Goal: Information Seeking & Learning: Find specific fact

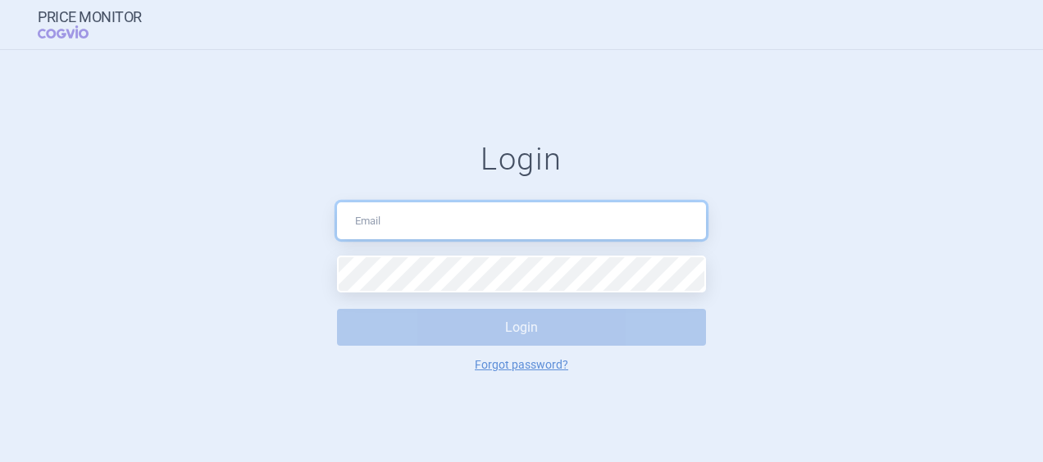
click at [349, 222] on input "text" at bounding box center [521, 220] width 369 height 37
type input "[EMAIL_ADDRESS][DOMAIN_NAME]"
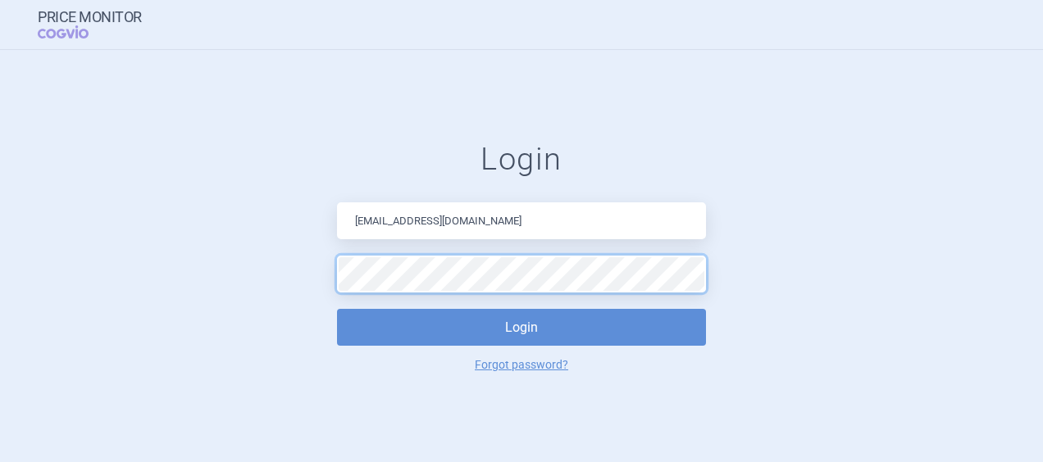
click at [337, 309] on button "Login" at bounding box center [521, 327] width 369 height 37
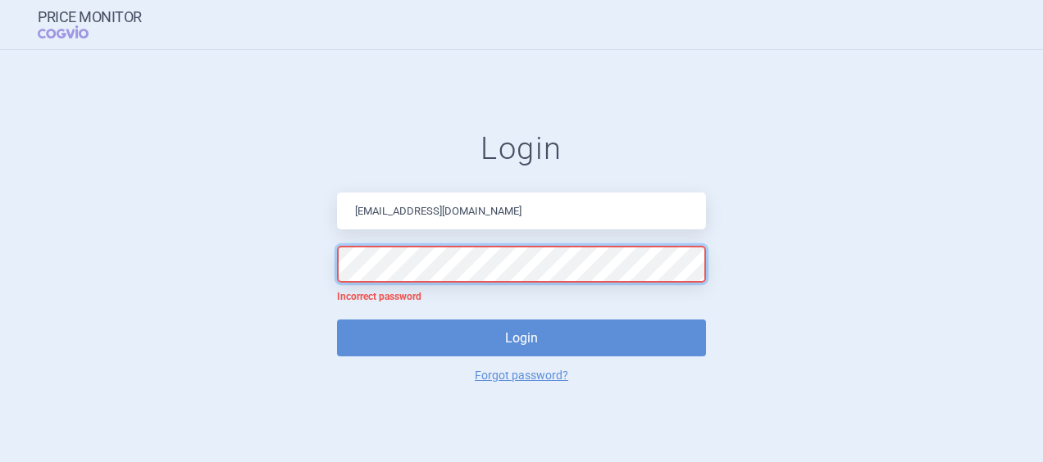
click at [337, 320] on button "Login" at bounding box center [521, 338] width 369 height 37
click at [222, 271] on form "Login [EMAIL_ADDRESS][DOMAIN_NAME] Incorrect password Login Forgot password?" at bounding box center [521, 256] width 977 height 252
click at [337, 320] on button "Login" at bounding box center [521, 338] width 369 height 37
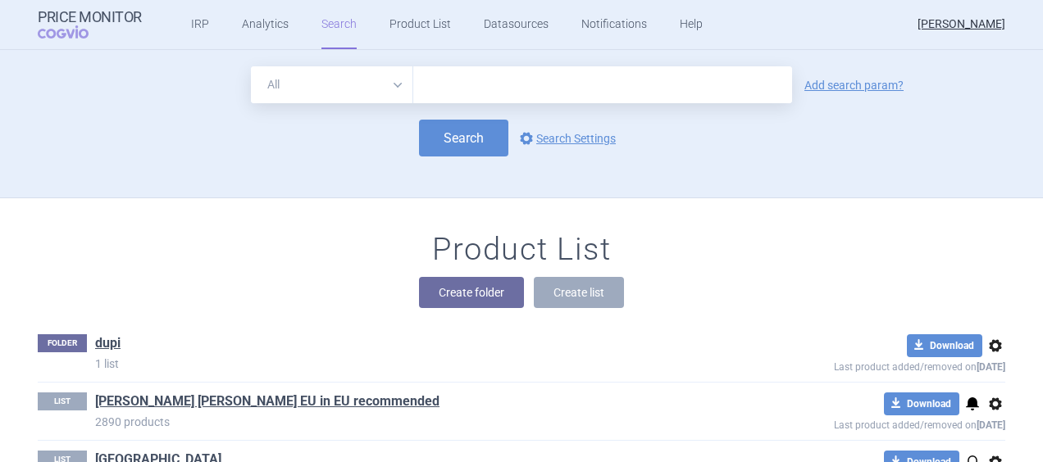
click at [349, 87] on input "text" at bounding box center [602, 84] width 379 height 37
type input "mounjaro"
click at [349, 139] on button "Search" at bounding box center [463, 138] width 89 height 37
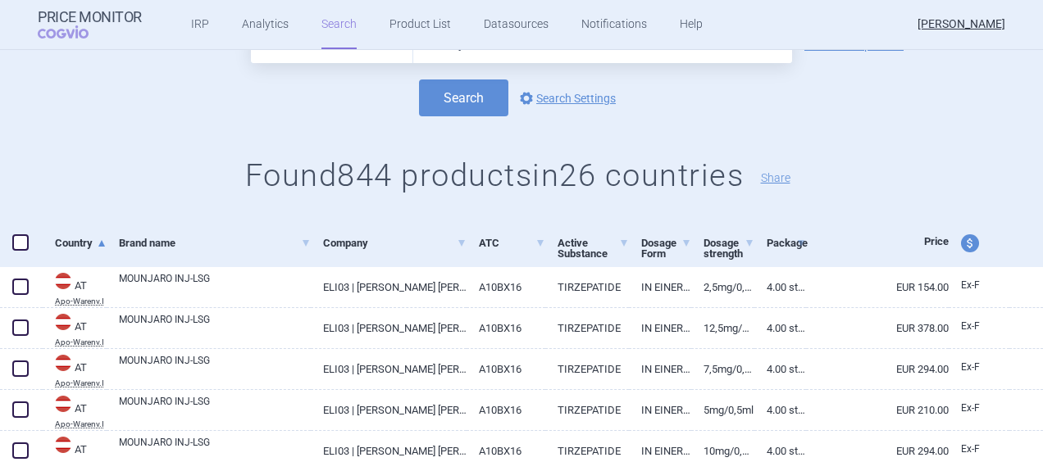
scroll to position [157, 0]
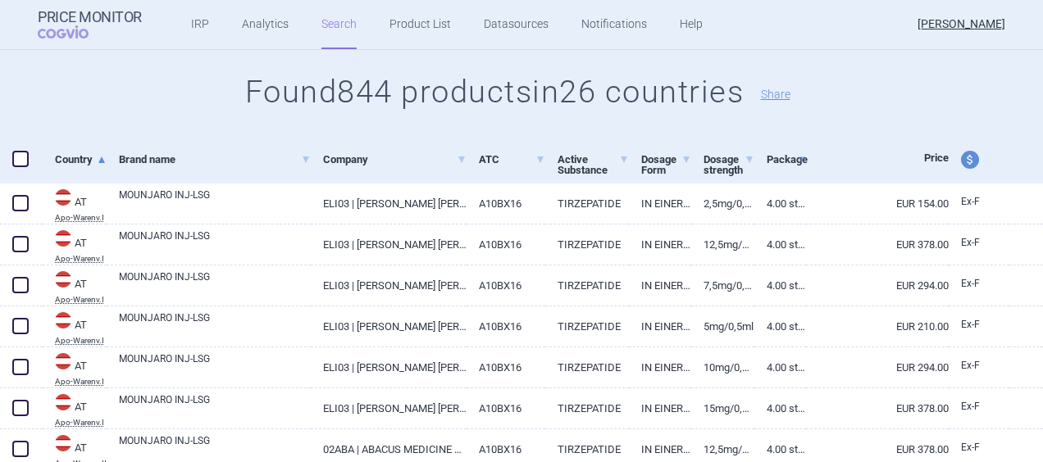
click at [107, 160] on div "Brand name" at bounding box center [209, 160] width 204 height 48
click at [95, 161] on link "Country" at bounding box center [81, 159] width 52 height 40
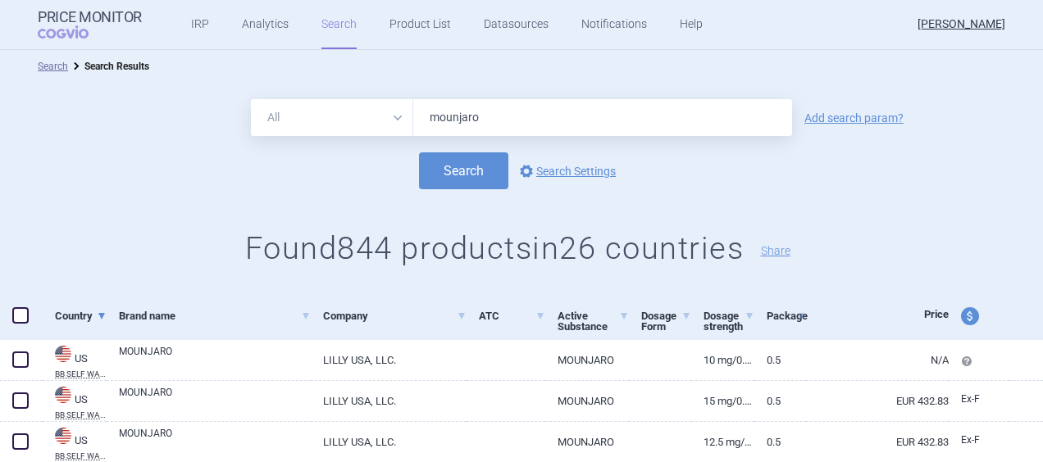
click at [87, 316] on link "Country" at bounding box center [81, 316] width 52 height 40
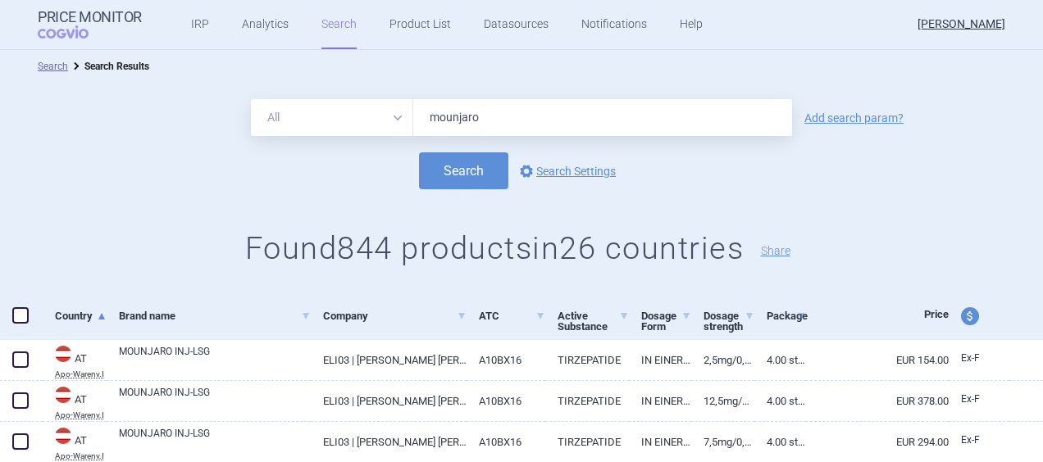
scroll to position [32, 0]
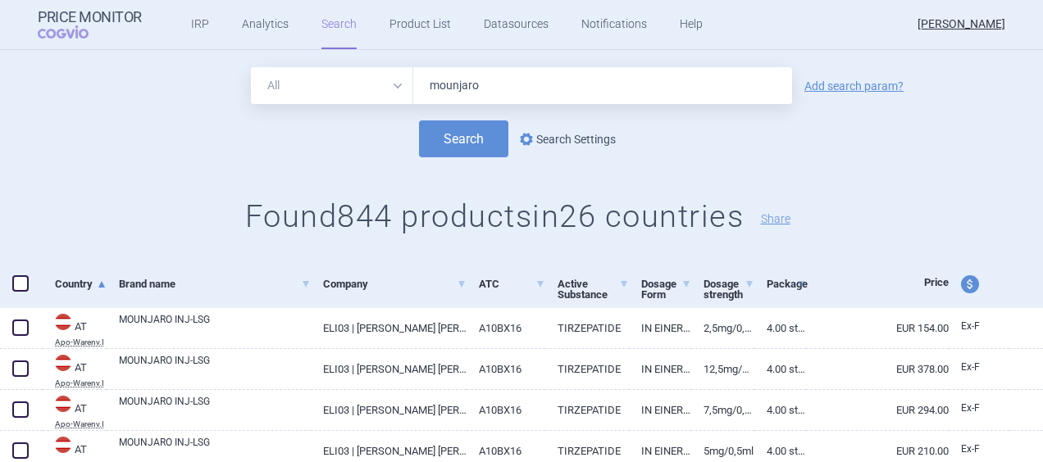
click at [349, 143] on link "options Search Settings" at bounding box center [565, 140] width 99 height 20
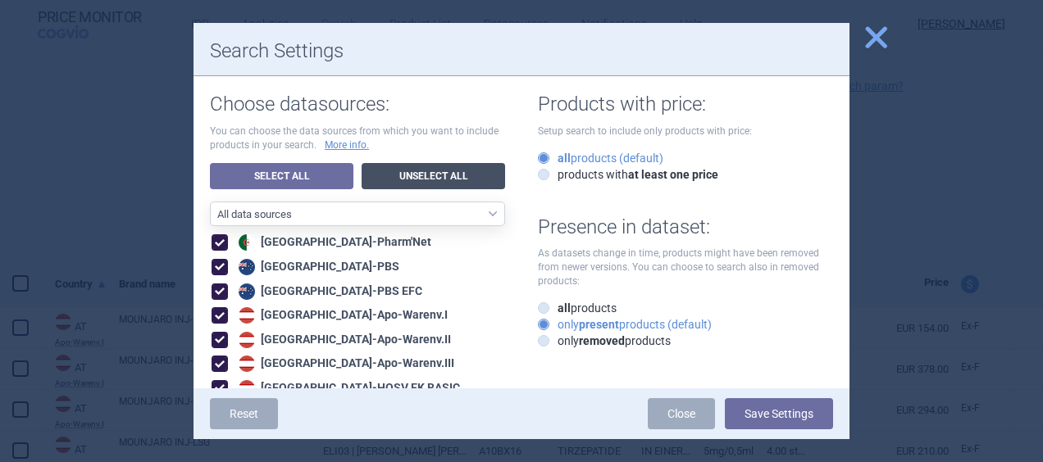
click at [349, 175] on link "Unselect All" at bounding box center [433, 176] width 143 height 26
checkbox input "false"
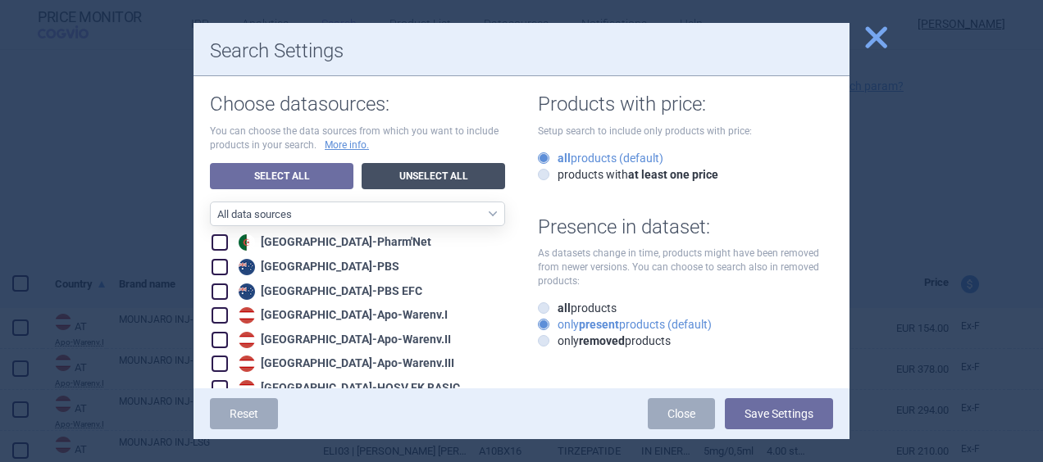
checkbox input "false"
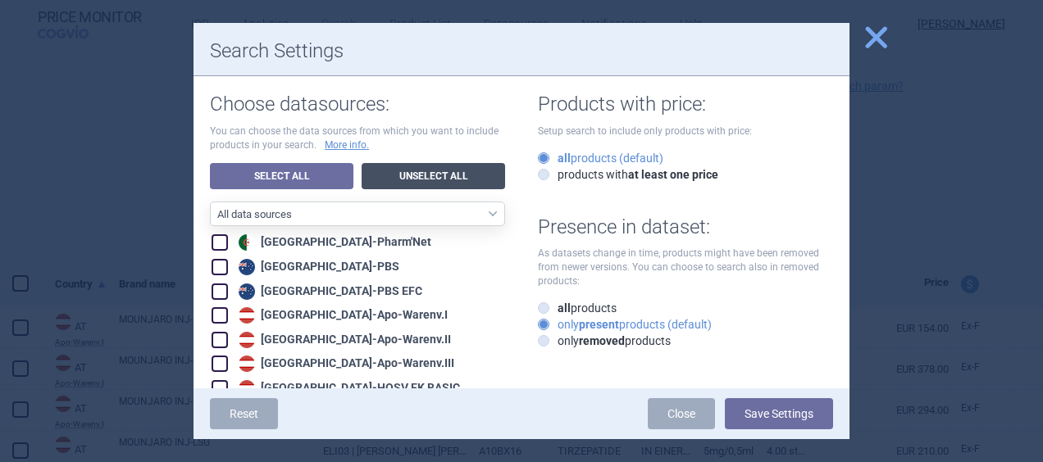
checkbox input "false"
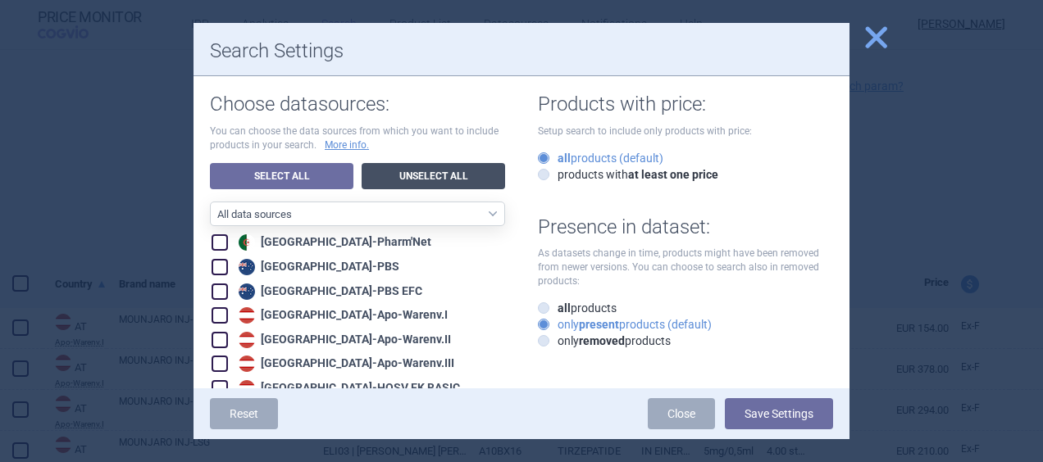
checkbox input "false"
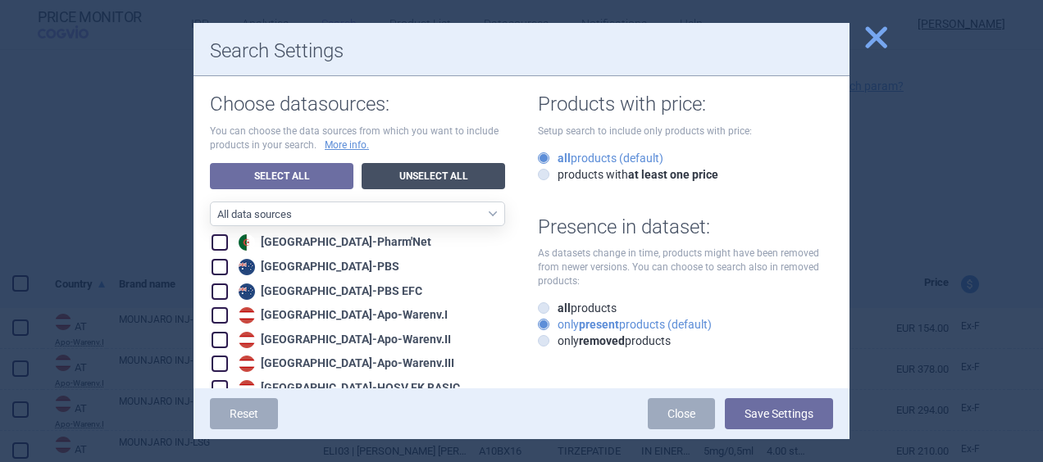
checkbox input "false"
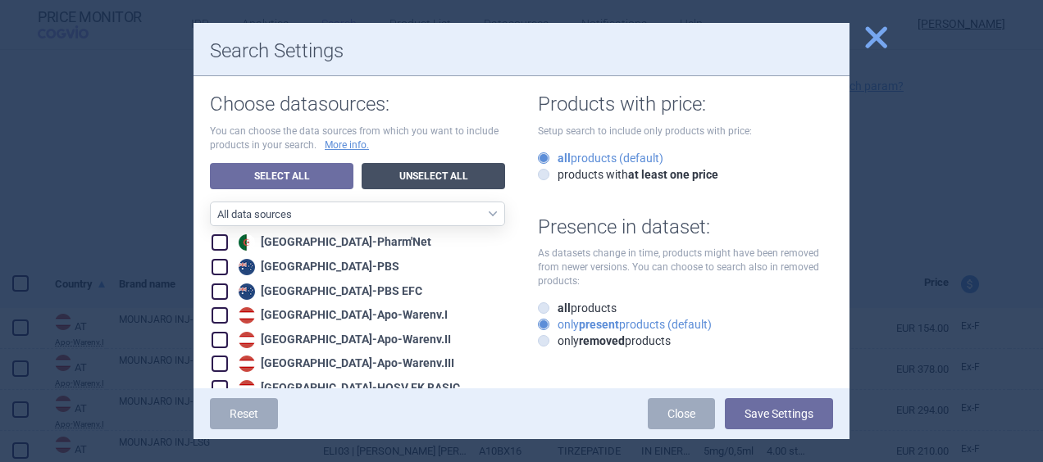
checkbox input "false"
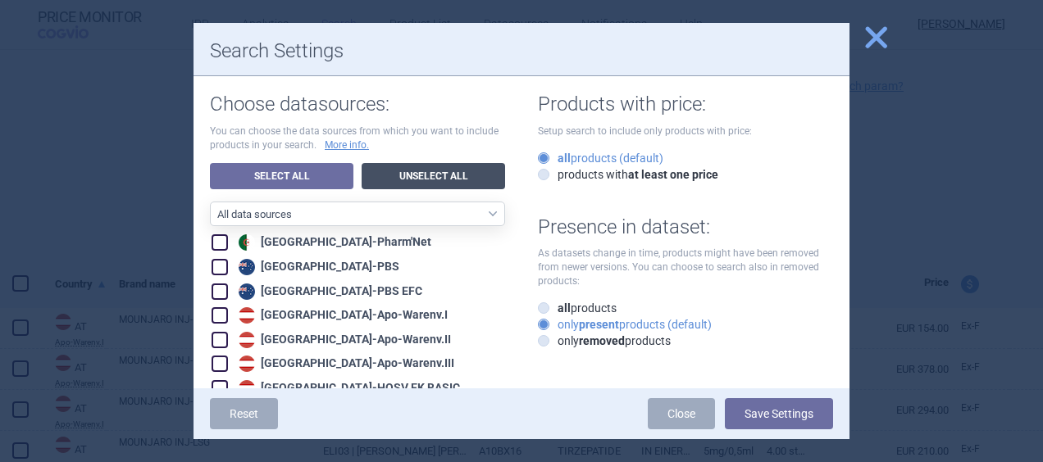
checkbox input "false"
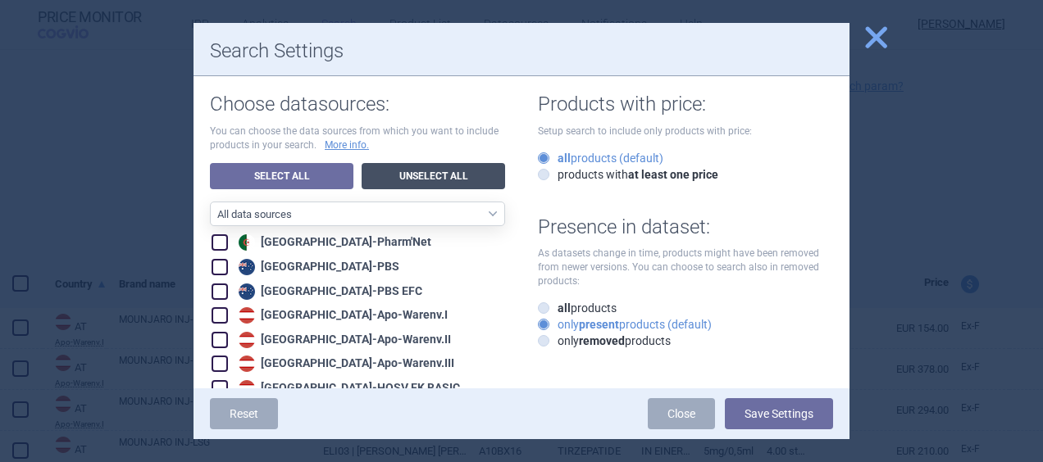
checkbox input "false"
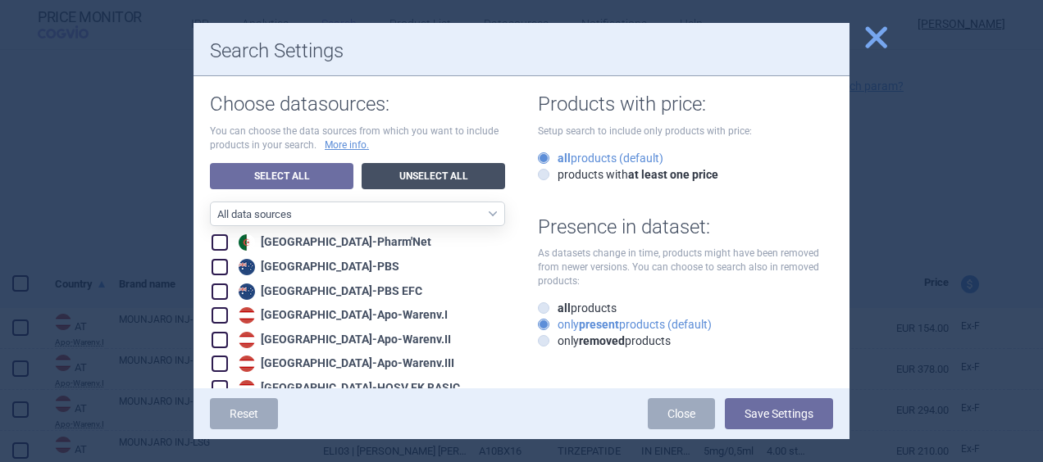
checkbox input "false"
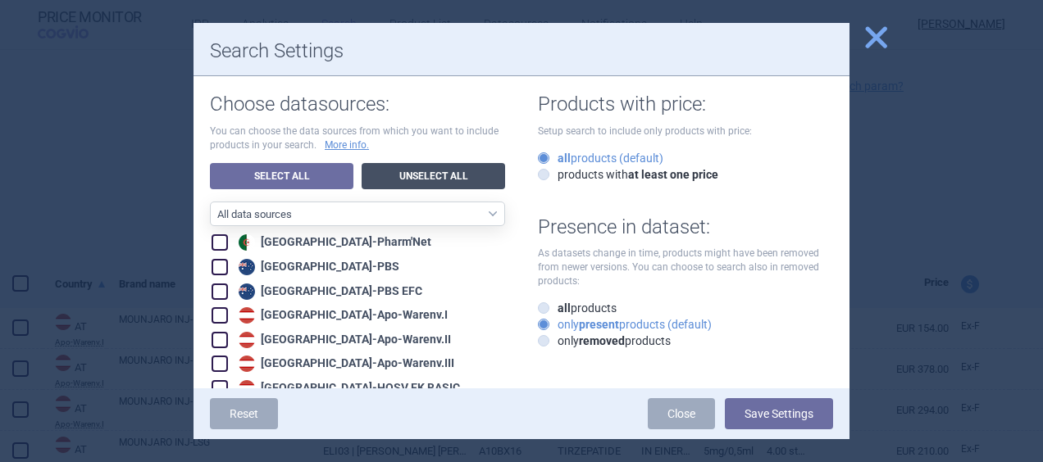
checkbox input "false"
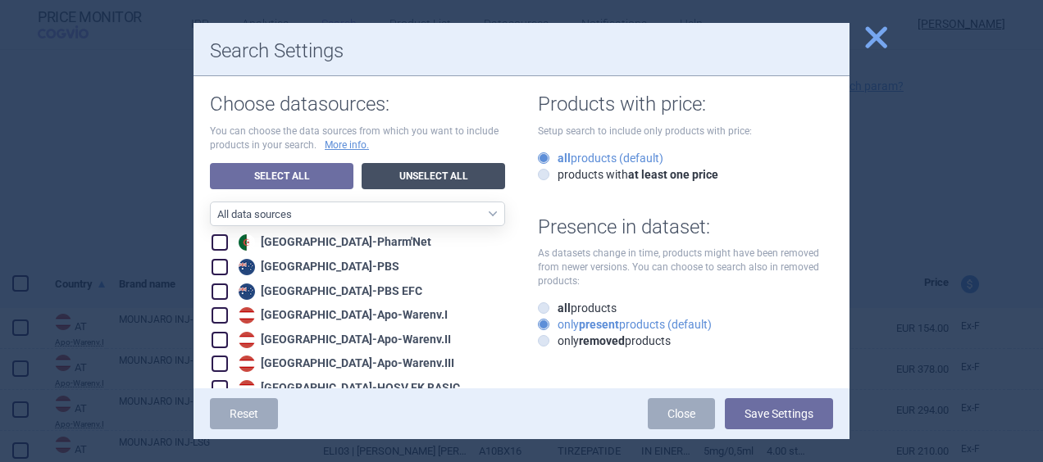
checkbox input "false"
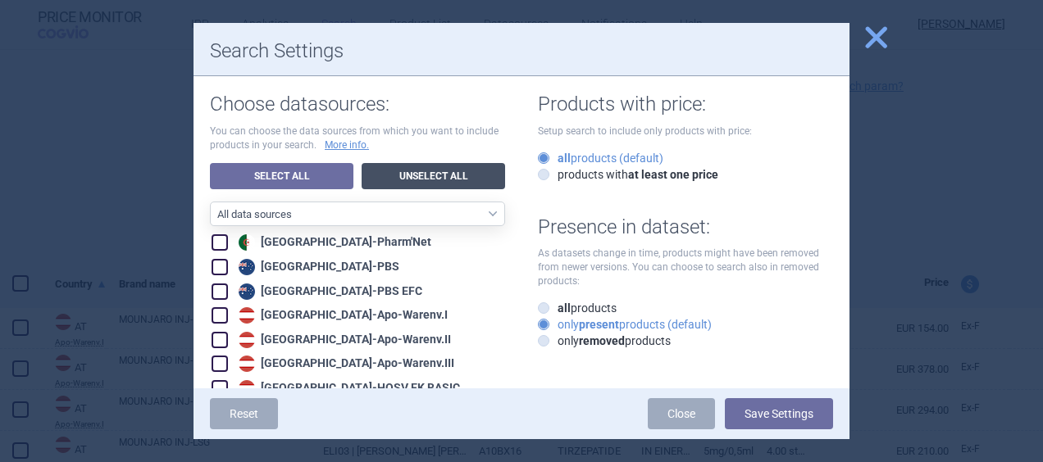
checkbox input "false"
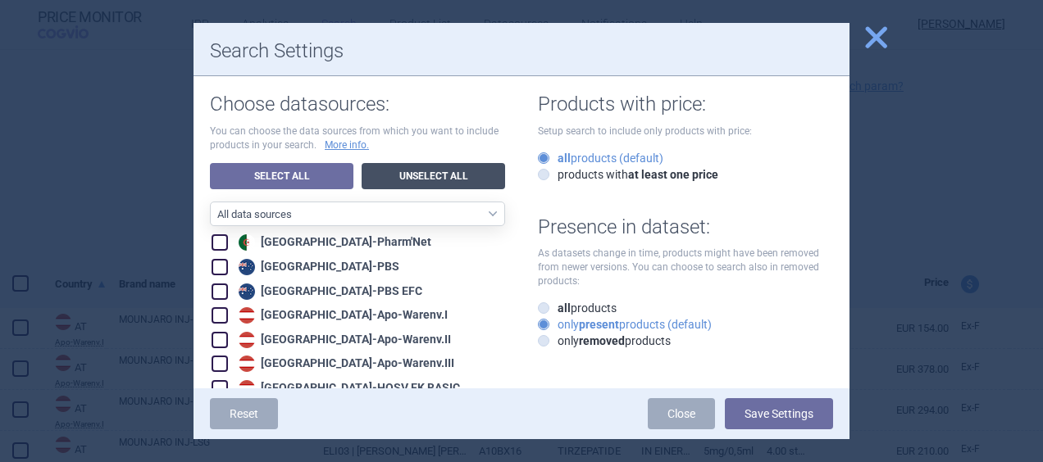
checkbox input "false"
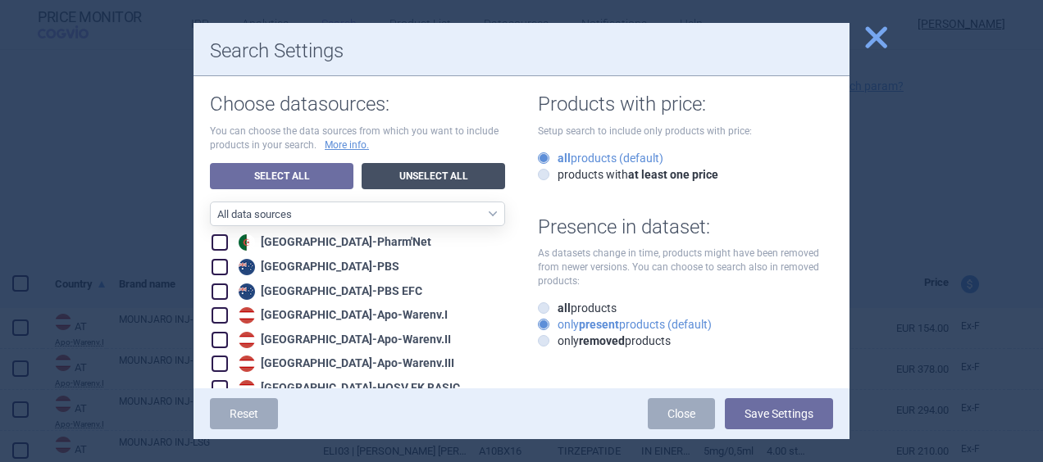
checkbox input "false"
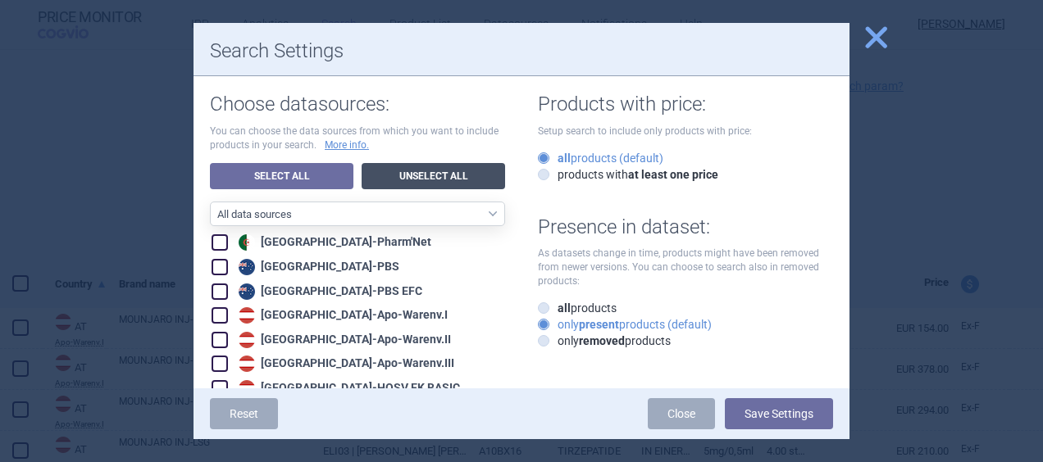
checkbox input "false"
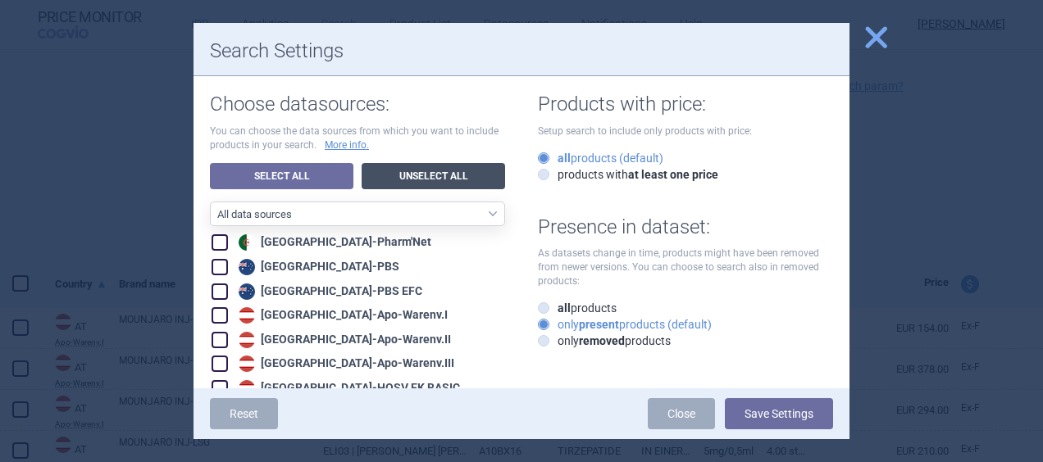
checkbox input "false"
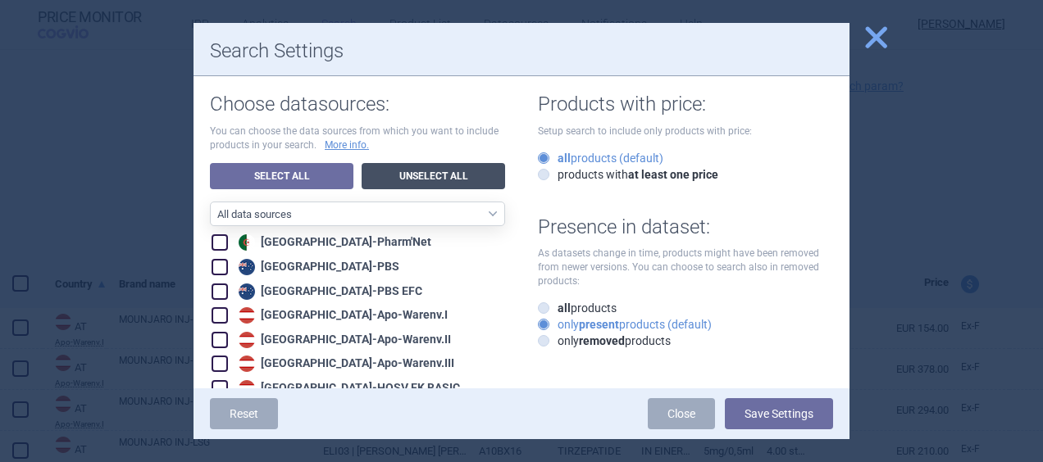
checkbox input "false"
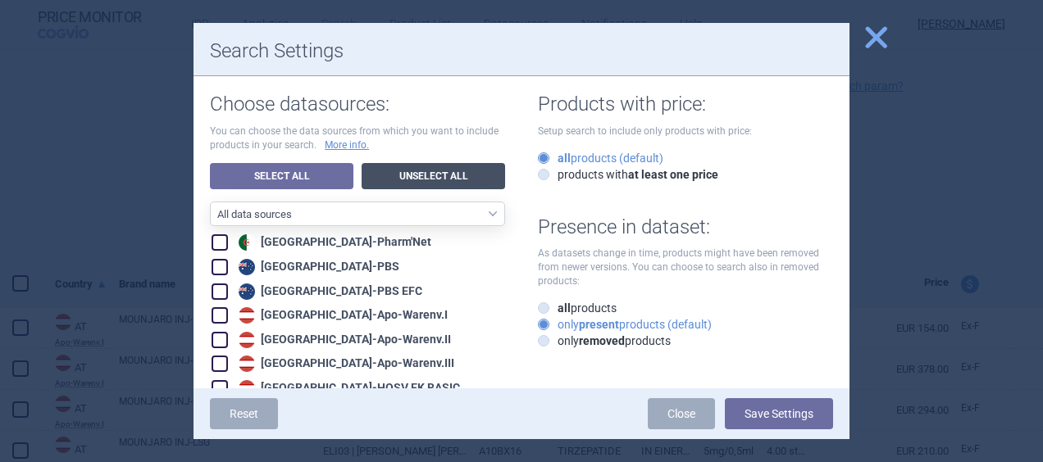
checkbox input "false"
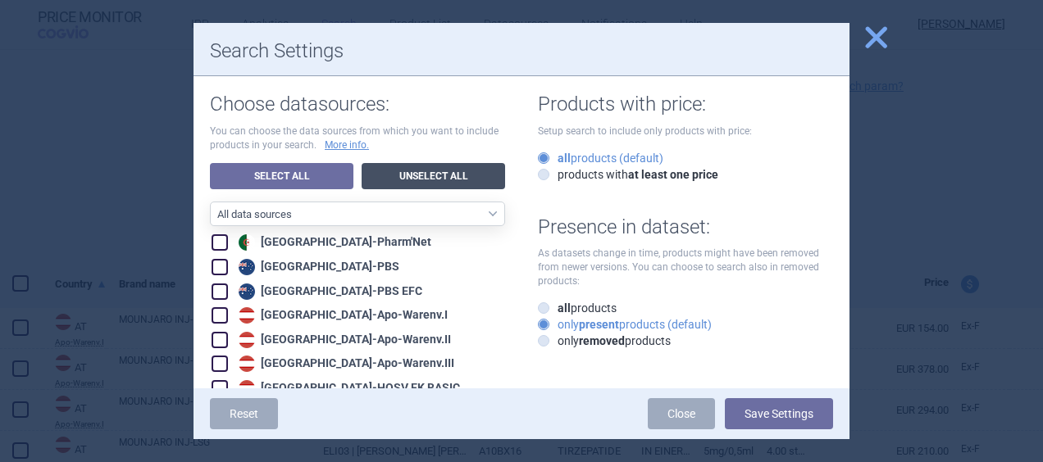
checkbox input "false"
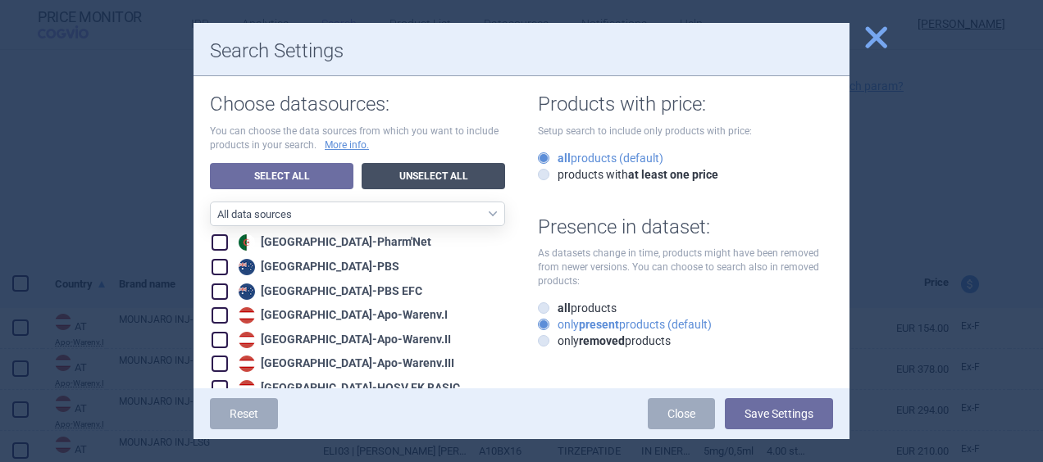
checkbox input "false"
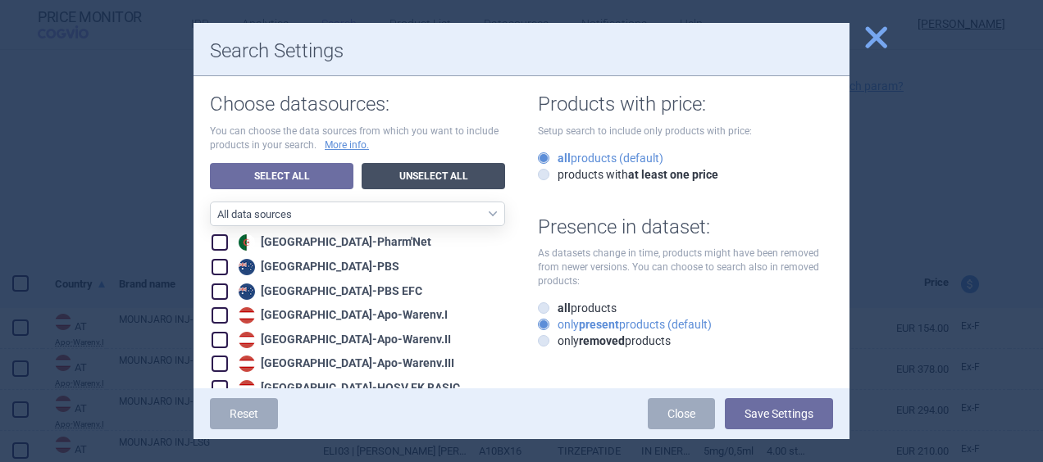
checkbox input "false"
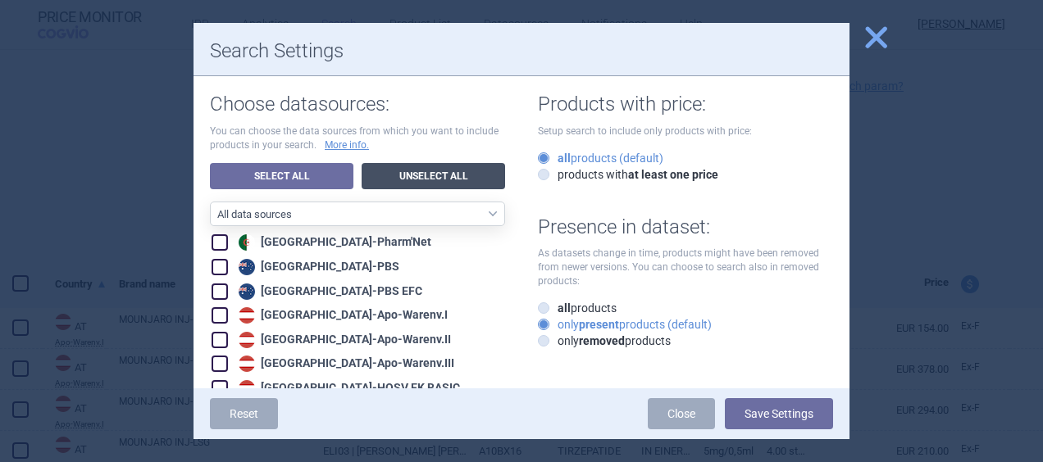
checkbox input "false"
drag, startPoint x: 849, startPoint y: 102, endPoint x: 840, endPoint y: 156, distance: 54.9
click at [349, 462] on div "close Search Settings Choose datasources: You can choose the data sources from …" at bounding box center [521, 462] width 1043 height 0
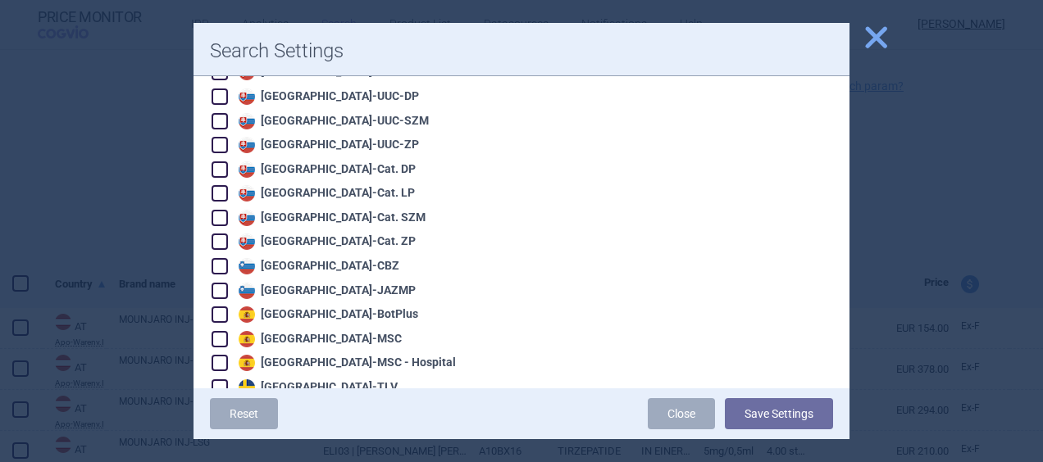
scroll to position [2643, 0]
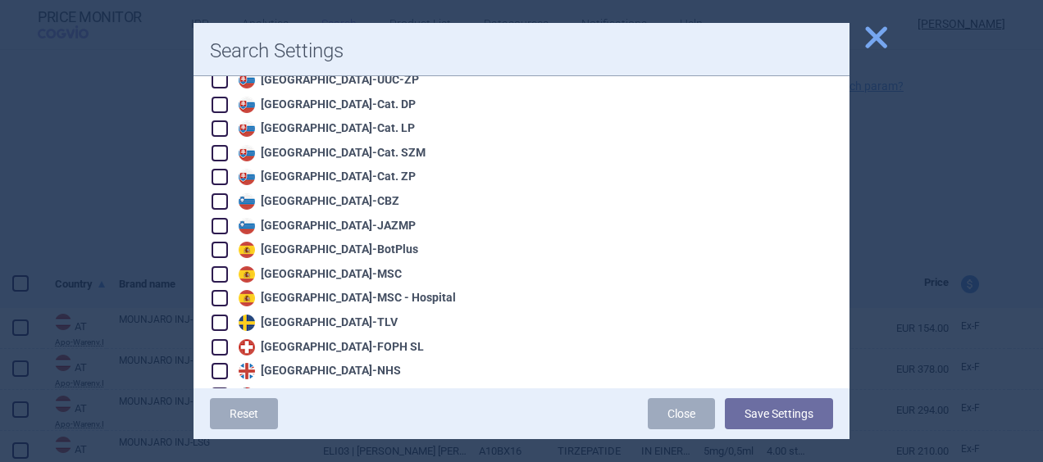
click at [216, 339] on span at bounding box center [220, 347] width 16 height 16
checkbox input "true"
click at [349, 420] on button "Save Settings" at bounding box center [779, 413] width 108 height 31
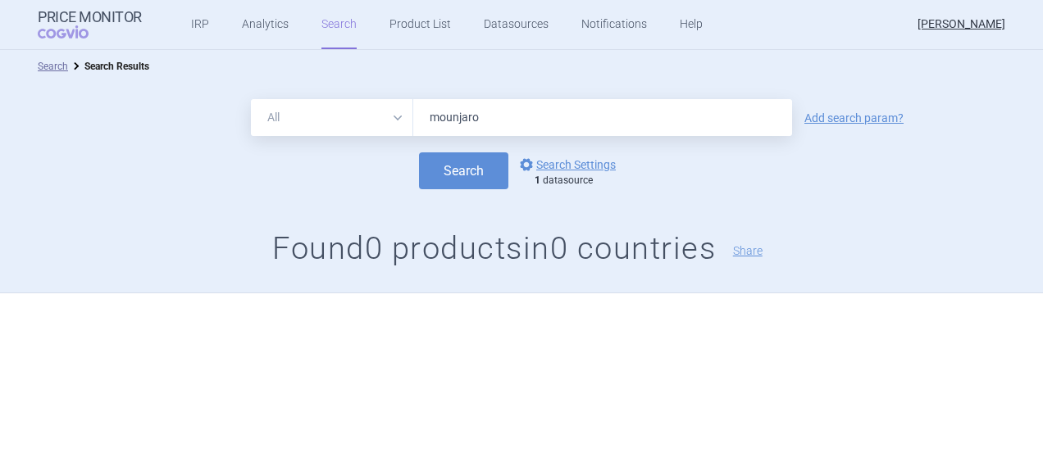
click at [349, 118] on select "All Brand Name ATC Company Active Substance Country Newer than" at bounding box center [332, 117] width 162 height 37
click at [257, 15] on link "Analytics" at bounding box center [265, 24] width 47 height 49
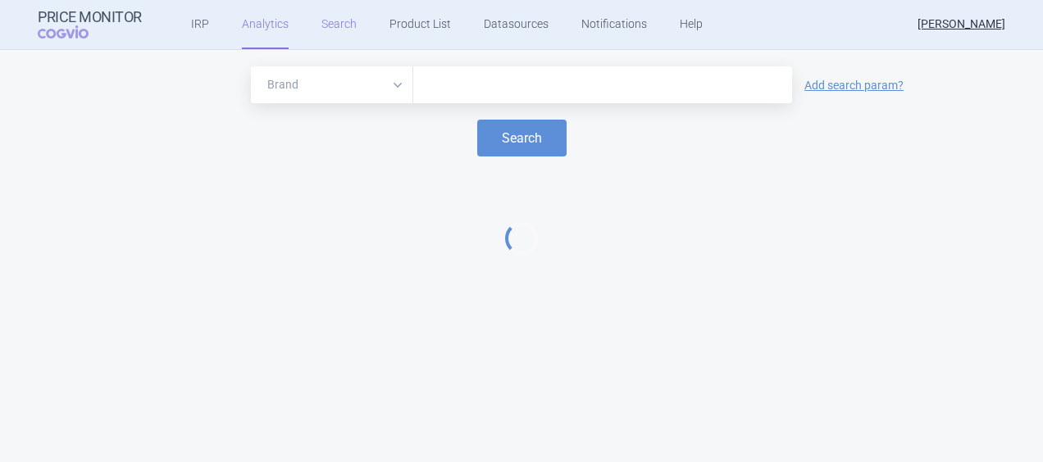
click at [325, 29] on link "Search" at bounding box center [338, 24] width 35 height 49
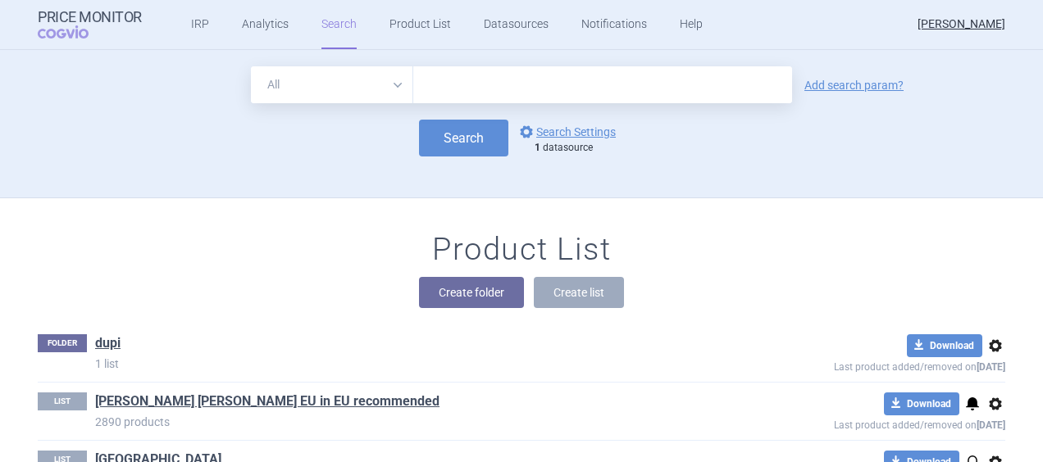
click at [349, 84] on select "All Brand Name ATC Company Active Substance Country Newer than" at bounding box center [332, 84] width 162 height 37
select select "brandName"
click at [251, 66] on select "All Brand Name ATC Company Active Substance Country Newer than" at bounding box center [332, 84] width 162 height 37
click at [349, 74] on input "text" at bounding box center [602, 84] width 379 height 37
type input "mounjaro"
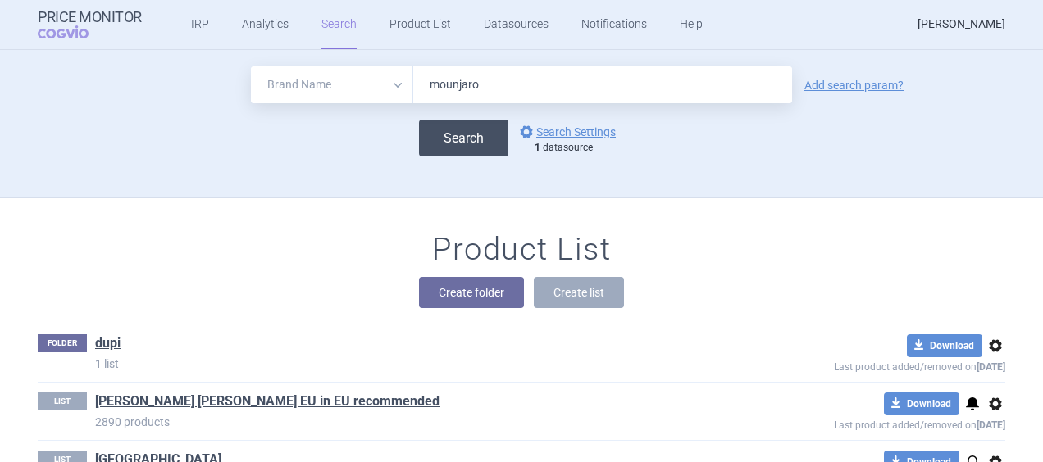
click at [349, 133] on button "Search" at bounding box center [463, 138] width 89 height 37
select select "brandName"
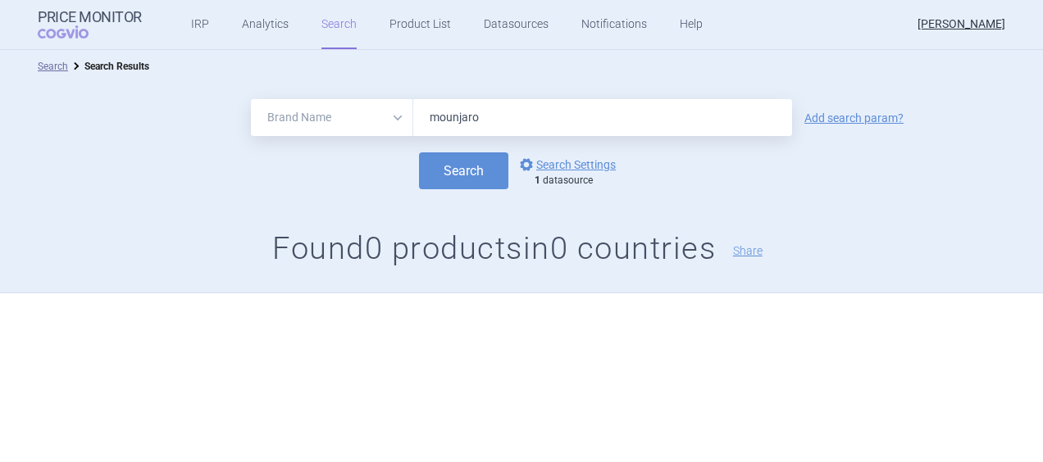
click at [349, 120] on select "All Brand Name ATC Company Active Substance Country Newer than" at bounding box center [332, 117] width 162 height 37
drag, startPoint x: 503, startPoint y: 112, endPoint x: 325, endPoint y: 128, distance: 178.6
click at [325, 128] on div "All Brand Name ATC Company Active Substance Country Newer than [PERSON_NAME]" at bounding box center [521, 117] width 541 height 37
type input "Mounjaro"
click at [349, 260] on h1 "Found 0 products in 0 countries Share" at bounding box center [521, 249] width 1043 height 38
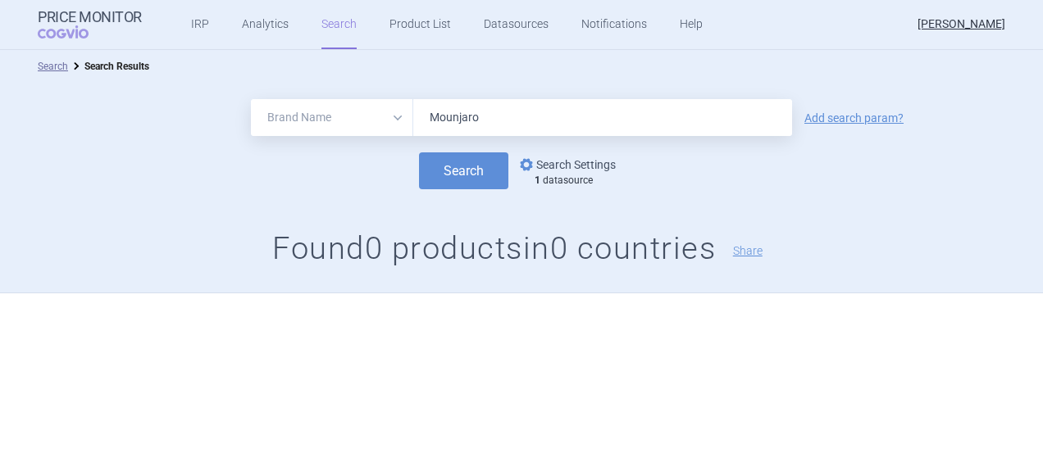
click at [349, 161] on link "options Search Settings" at bounding box center [565, 165] width 99 height 20
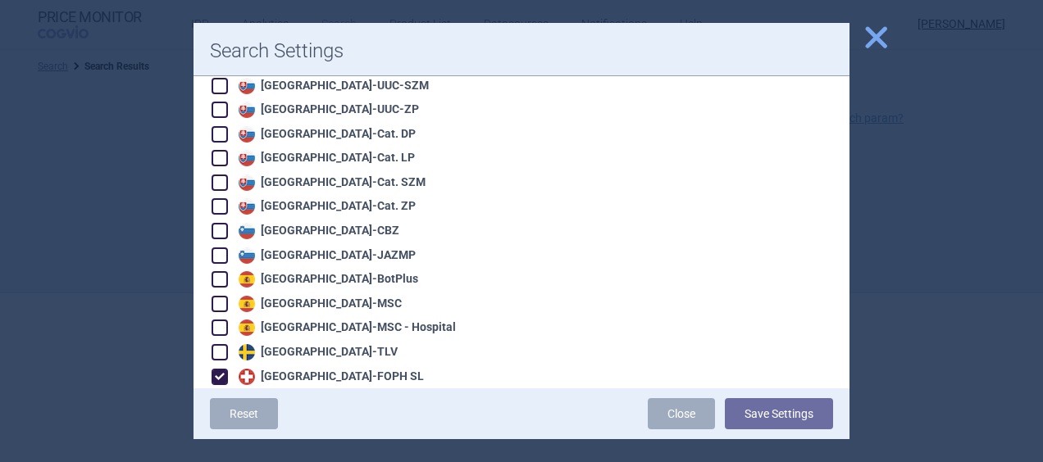
scroll to position [2643, 0]
